Goal: Navigation & Orientation: Find specific page/section

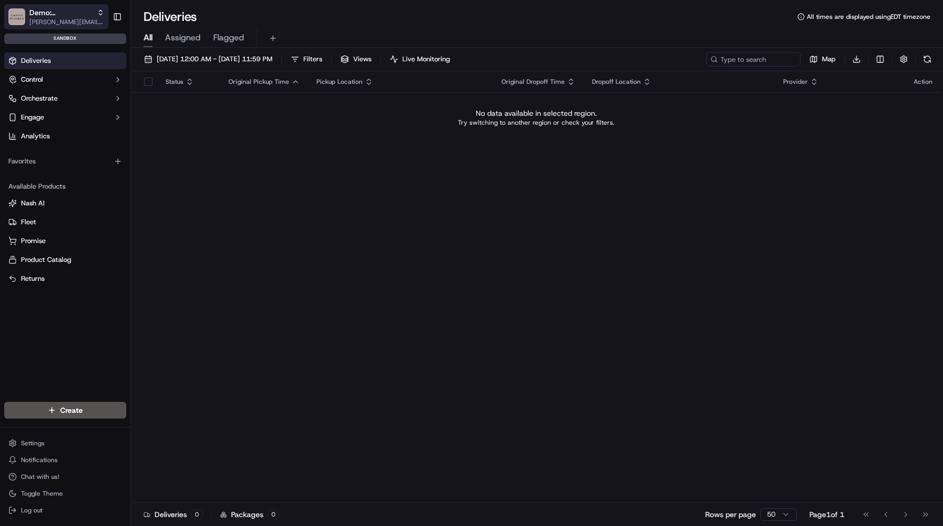
click at [70, 18] on span "[PERSON_NAME][EMAIL_ADDRESS][DOMAIN_NAME]" at bounding box center [66, 22] width 75 height 8
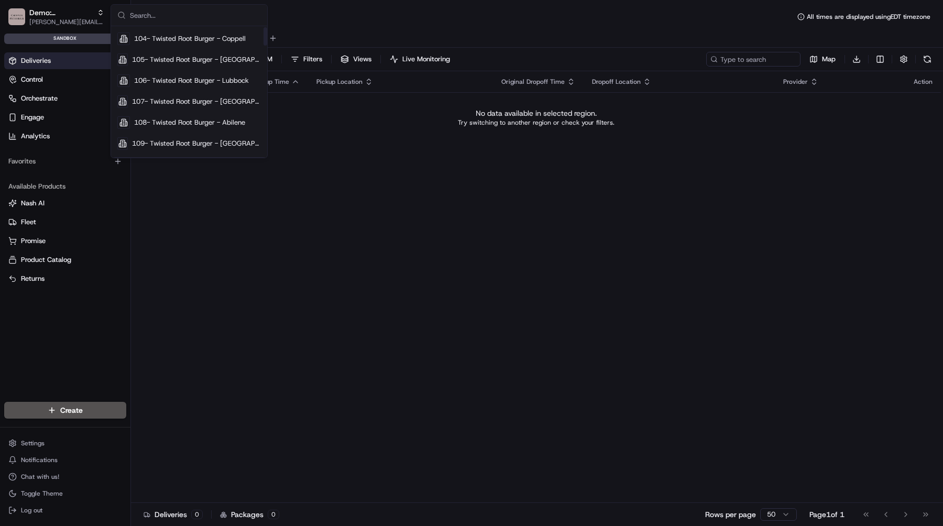
scroll to position [482, 0]
